Goal: Find contact information

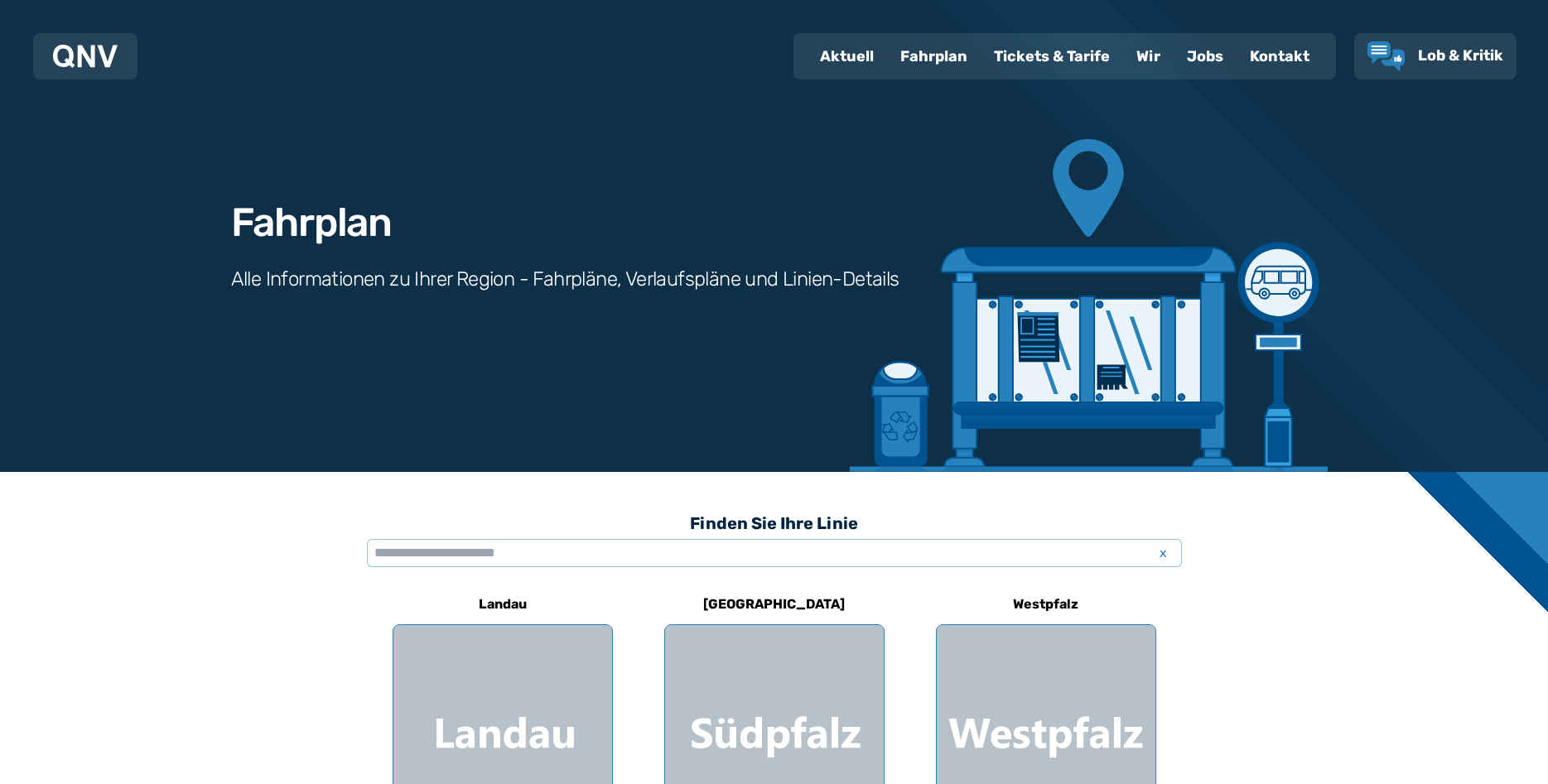
scroll to position [23, 0]
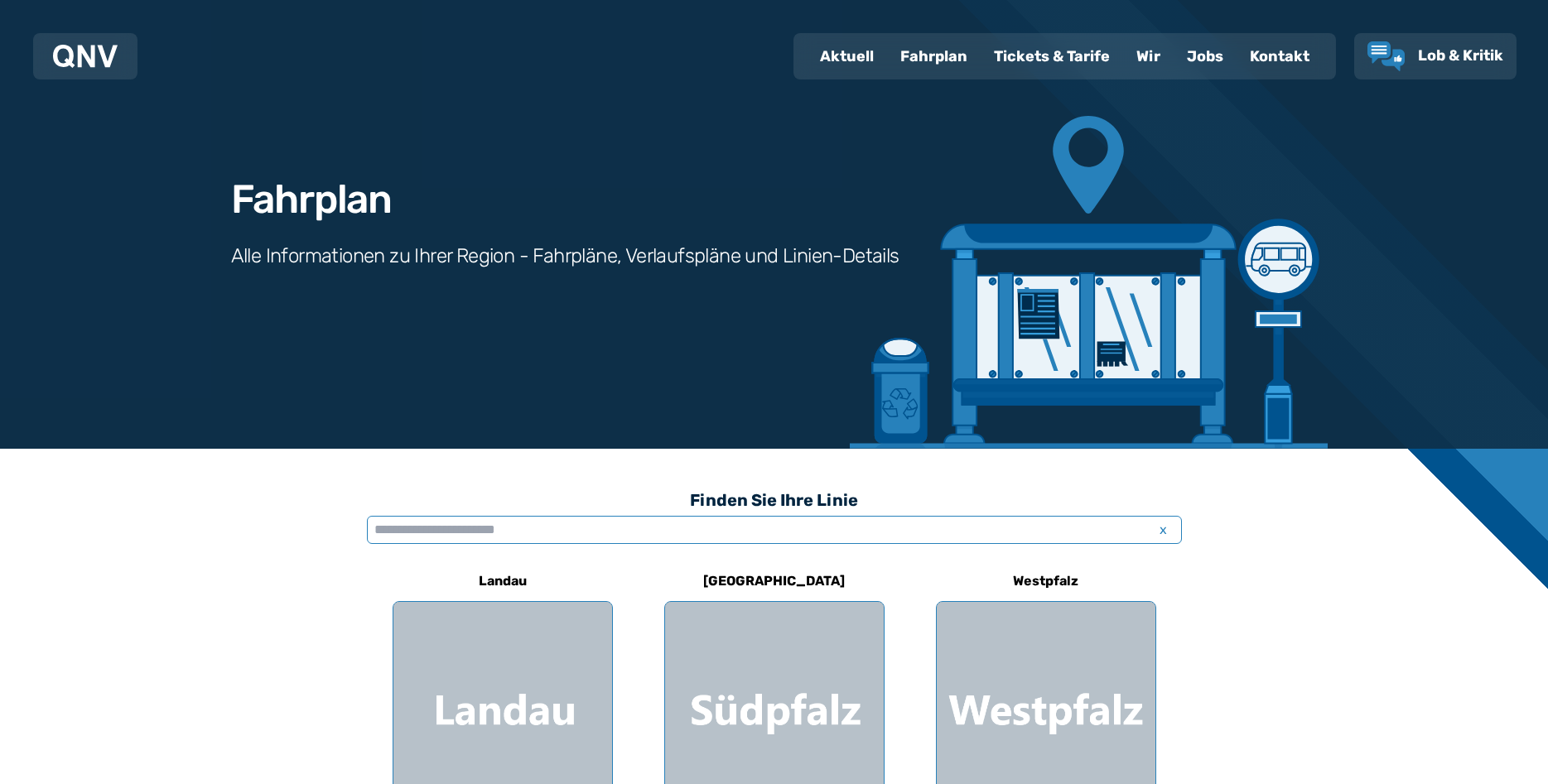
click at [567, 525] on input "text" at bounding box center [774, 530] width 815 height 28
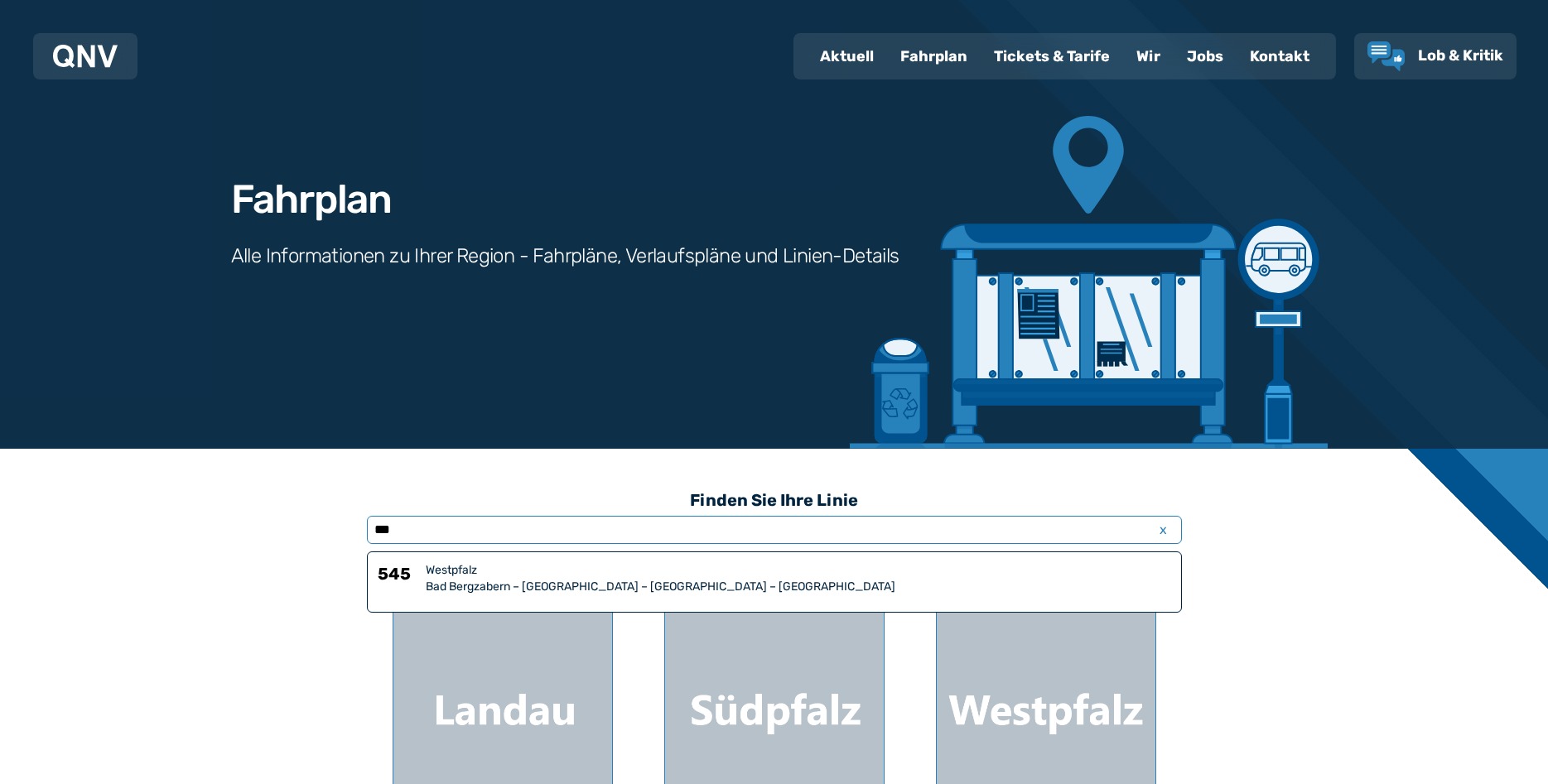
type input "***"
click at [618, 576] on div "Westpfalz" at bounding box center [799, 570] width 746 height 16
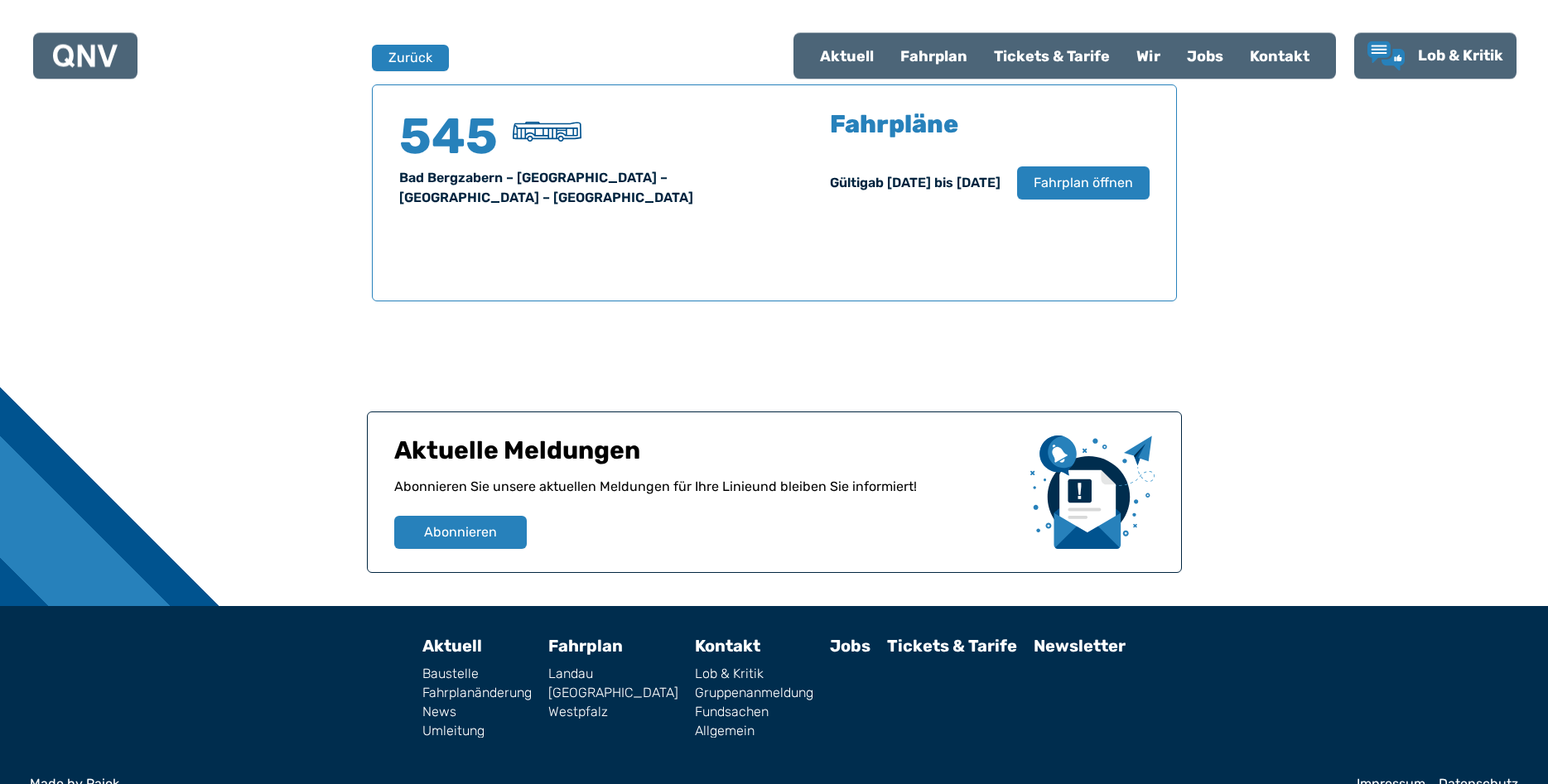
scroll to position [1091, 0]
click at [1068, 187] on span "Fahrplan öffnen" at bounding box center [1082, 182] width 101 height 20
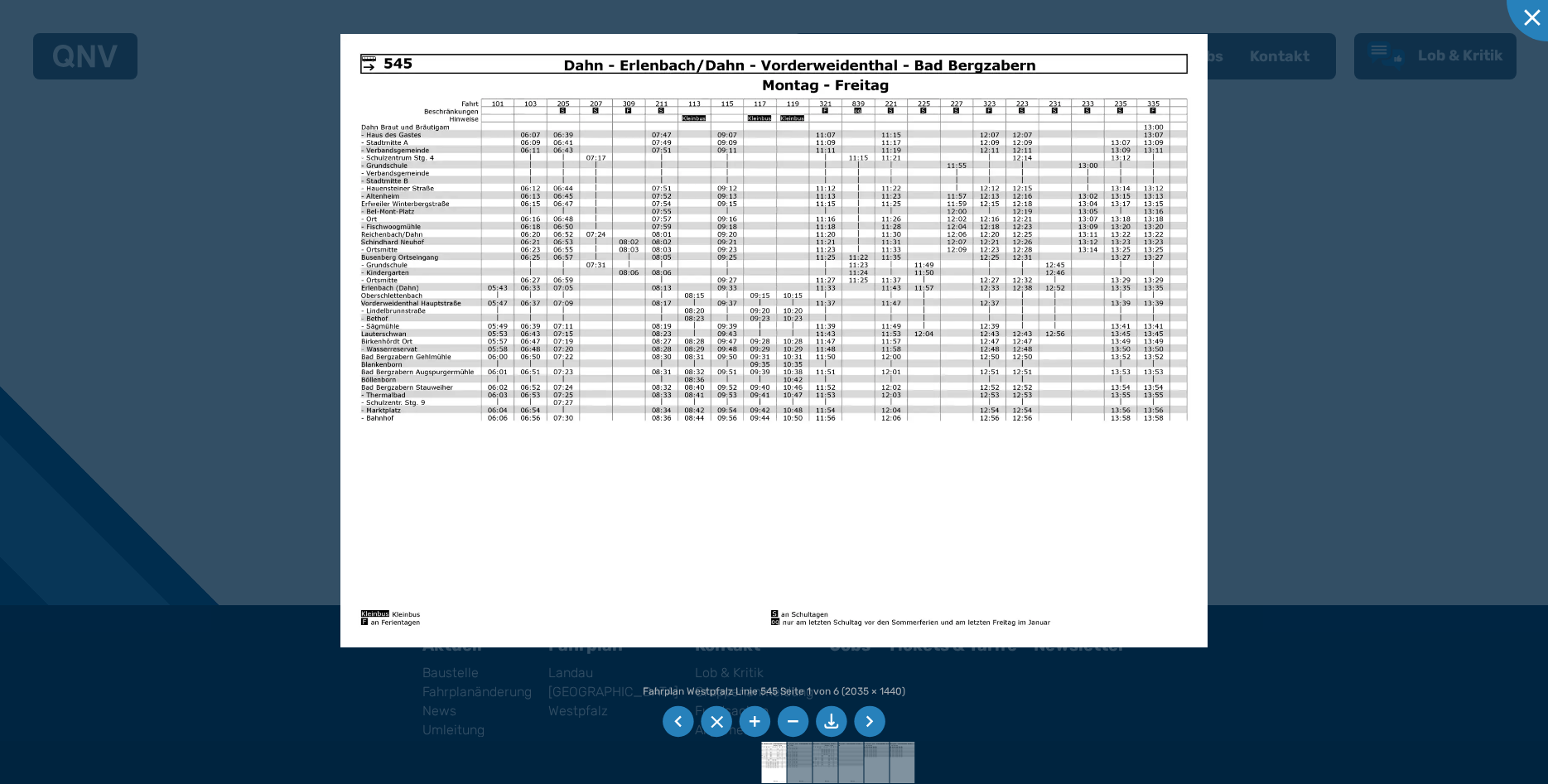
click at [835, 721] on li at bounding box center [831, 721] width 31 height 31
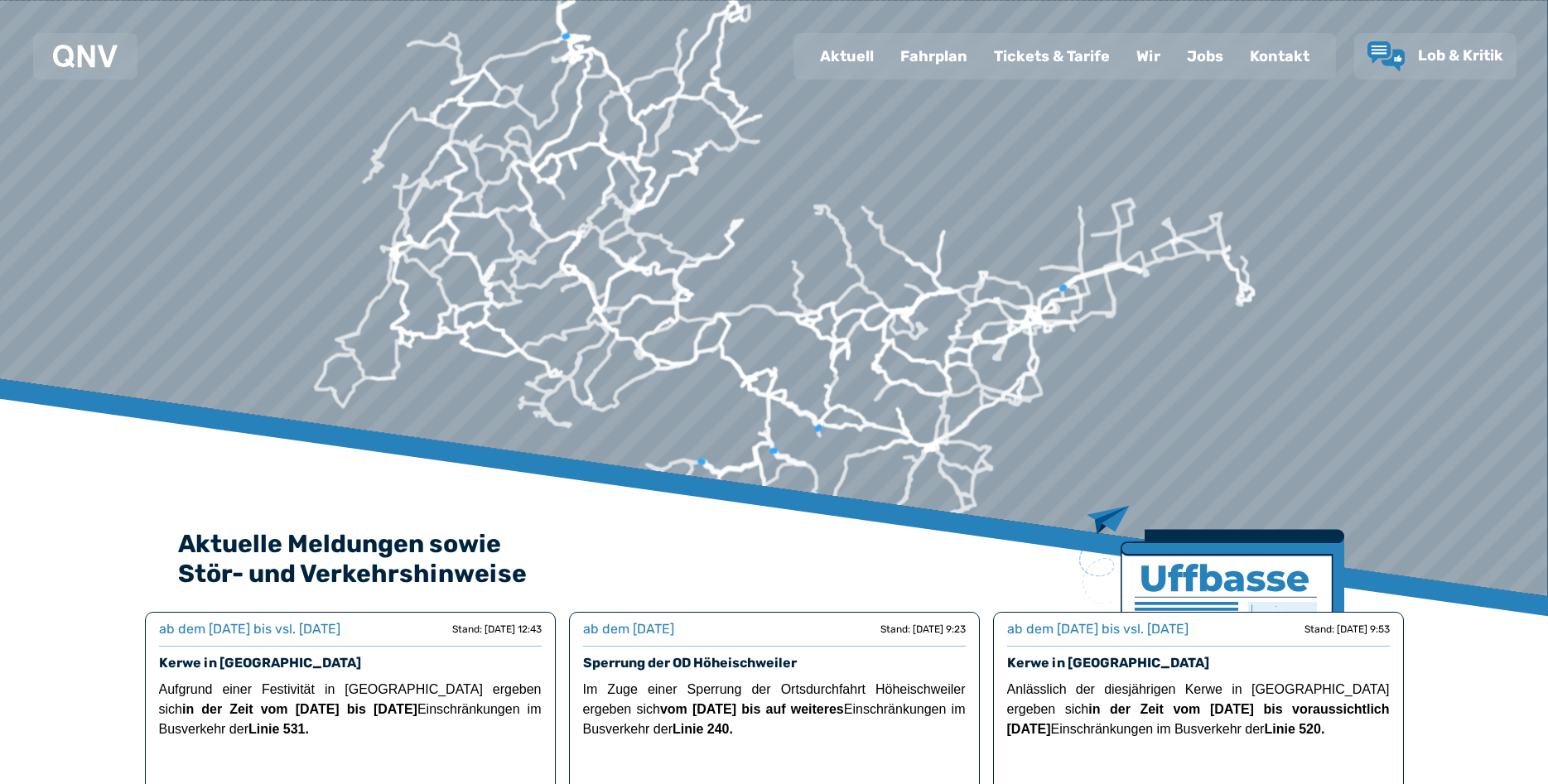
click at [1285, 56] on div "Kontakt" at bounding box center [1279, 56] width 86 height 43
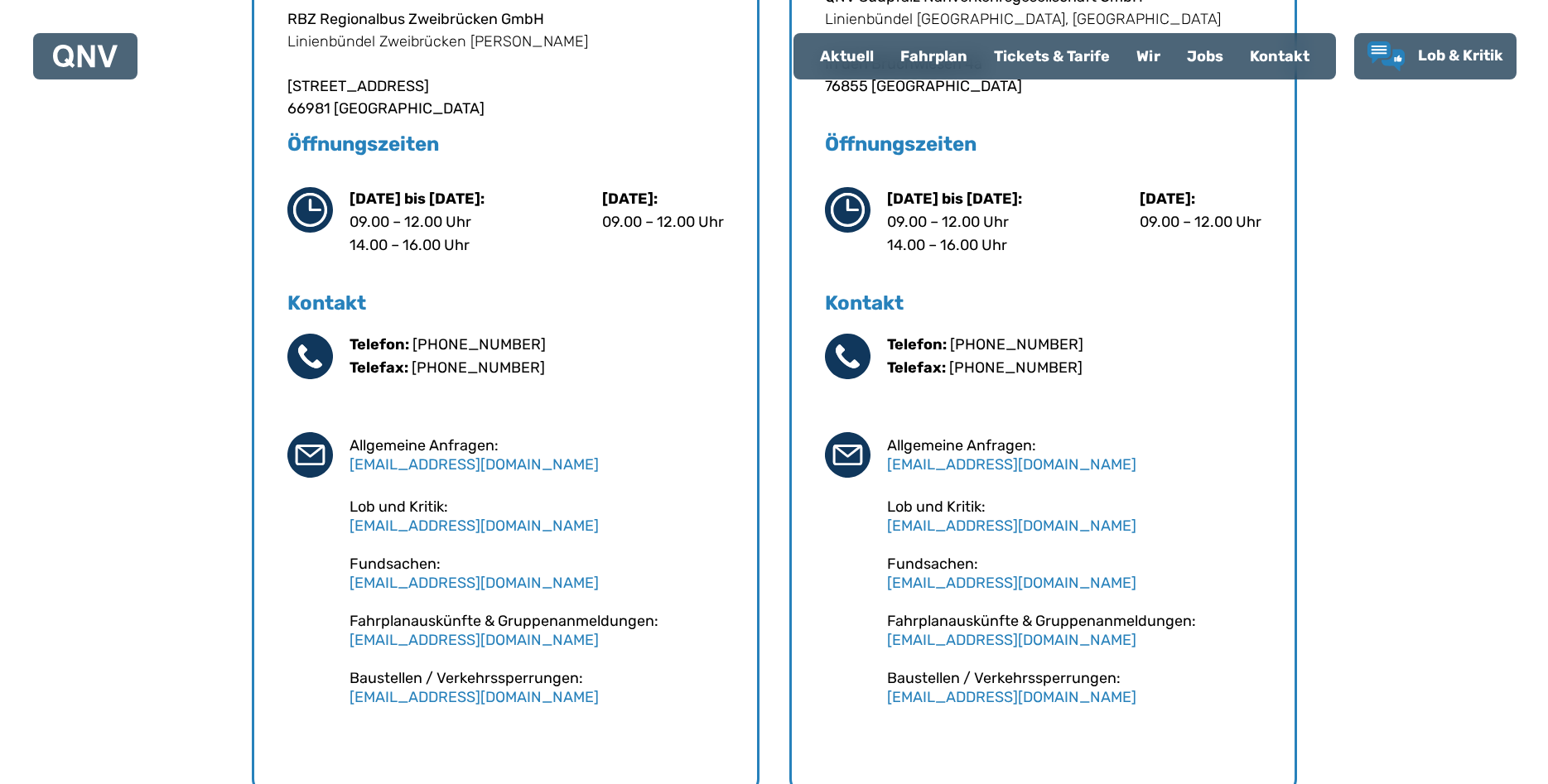
scroll to position [929, 0]
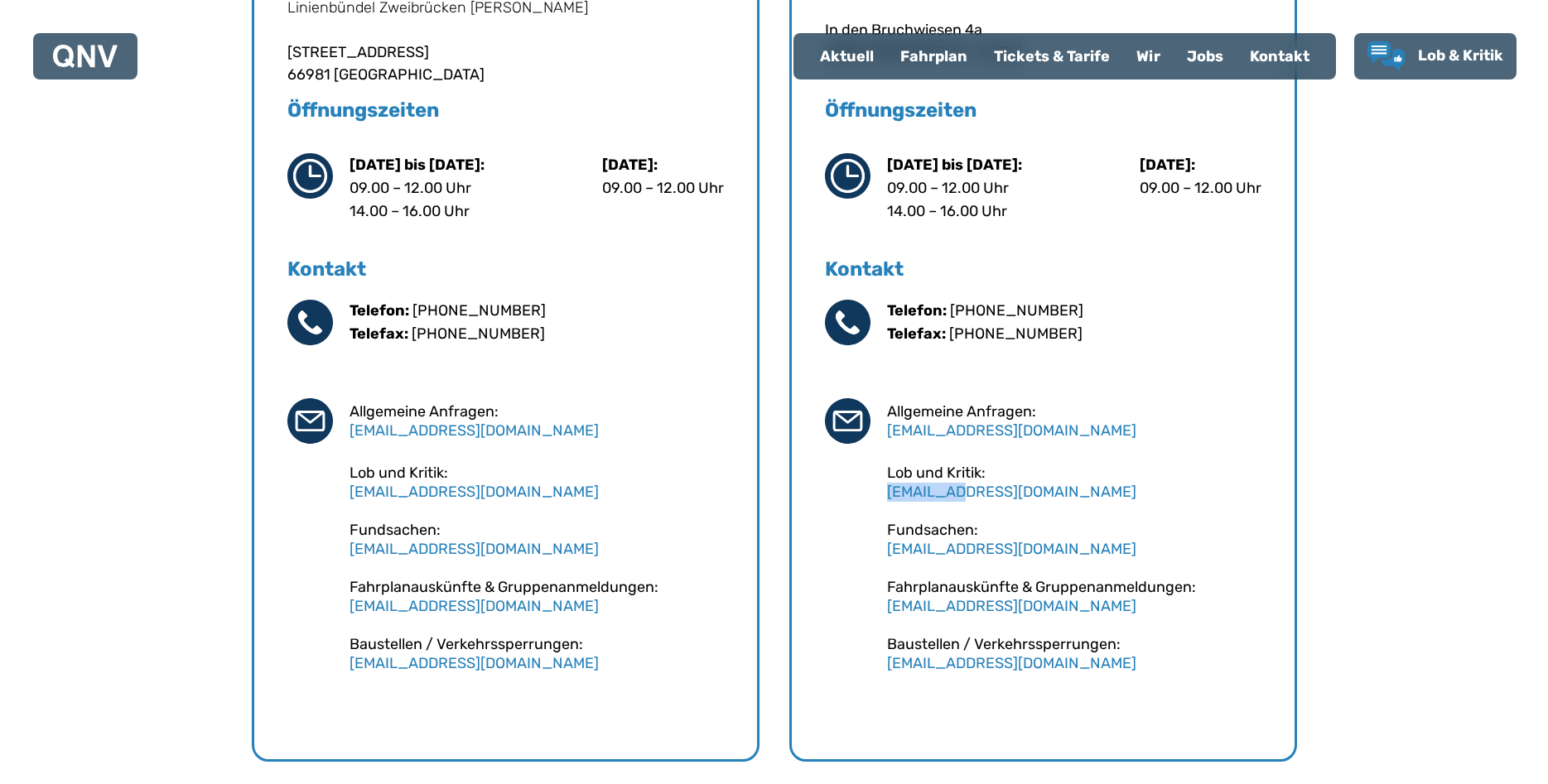
drag, startPoint x: 982, startPoint y: 490, endPoint x: 887, endPoint y: 490, distance: 95.0
click at [887, 490] on div "Lob und Kritik: [EMAIL_ADDRESS][DOMAIN_NAME]" at bounding box center [1075, 482] width 375 height 38
copy link "[EMAIL_ADDRESS][DOMAIN_NAME]"
